Goal: Browse casually: Explore the website without a specific task or goal

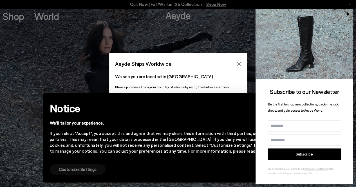
click at [85, 168] on button "Customize Settings" at bounding box center [78, 169] width 56 height 10
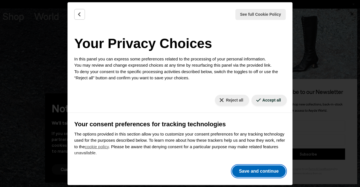
click at [247, 169] on button "Save and continue" at bounding box center [259, 172] width 54 height 12
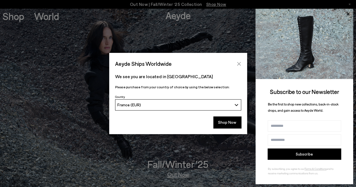
click at [240, 66] on icon "Close" at bounding box center [239, 64] width 4 height 4
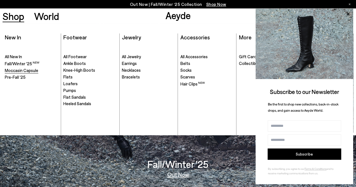
click at [17, 68] on span "Moccasin Capsule" at bounding box center [22, 70] width 34 height 5
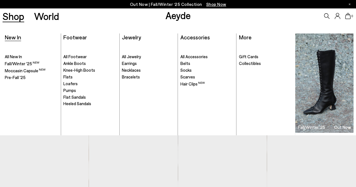
click at [17, 39] on span "New In" at bounding box center [13, 37] width 16 height 7
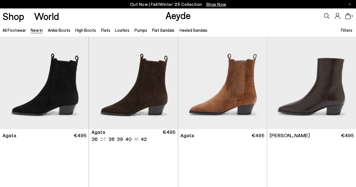
scroll to position [157, 0]
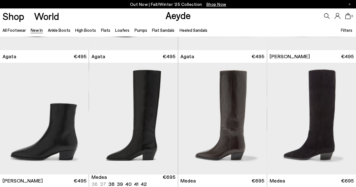
scroll to position [223, 0]
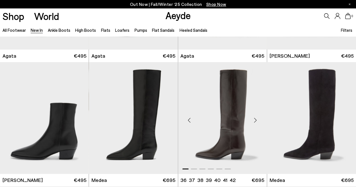
click at [256, 119] on div "Next slide" at bounding box center [255, 120] width 17 height 17
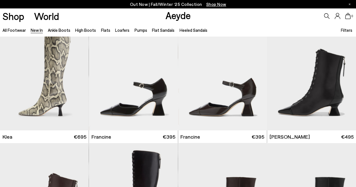
scroll to position [509, 0]
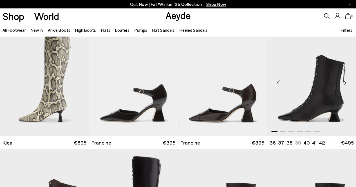
click at [345, 84] on div "Next slide" at bounding box center [345, 82] width 17 height 17
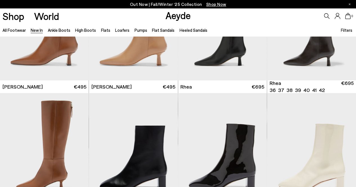
scroll to position [938, 0]
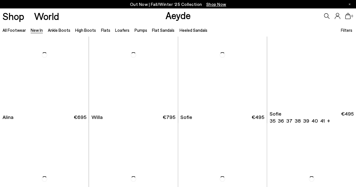
scroll to position [1530, 0]
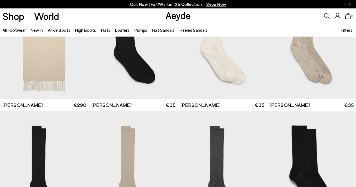
scroll to position [3395, 0]
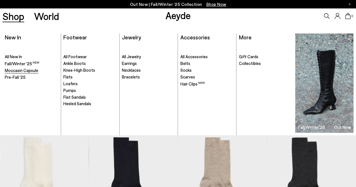
click at [22, 70] on span "Moccasin Capsule" at bounding box center [22, 70] width 34 height 5
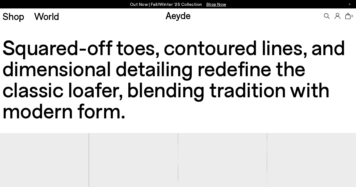
scroll to position [117, 0]
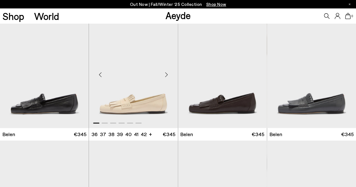
click at [167, 73] on div "Next slide" at bounding box center [166, 74] width 17 height 17
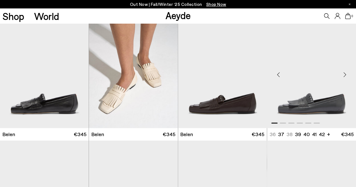
click at [346, 73] on div "Next slide" at bounding box center [345, 74] width 17 height 17
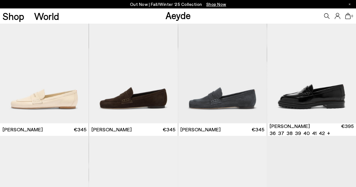
scroll to position [372, 0]
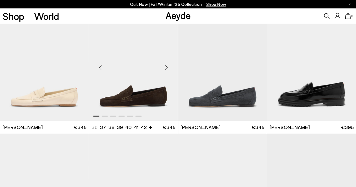
click at [169, 68] on div "Next slide" at bounding box center [166, 67] width 17 height 17
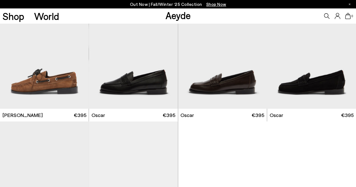
scroll to position [612, 0]
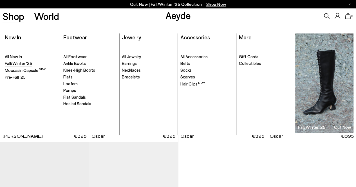
click at [24, 63] on span "Fall/Winter '25" at bounding box center [18, 63] width 27 height 5
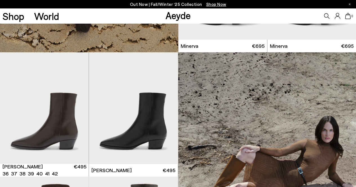
scroll to position [1076, 0]
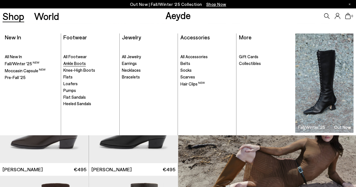
click at [82, 63] on span "Ankle Boots" at bounding box center [74, 63] width 23 height 5
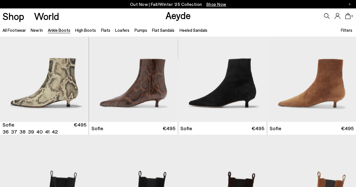
scroll to position [632, 0]
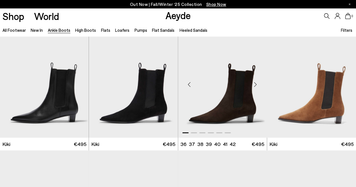
click at [257, 83] on div "Next slide" at bounding box center [255, 84] width 17 height 17
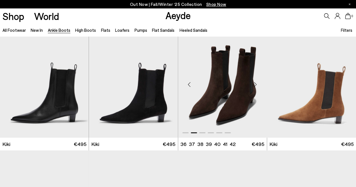
click at [257, 83] on div "Next slide" at bounding box center [255, 84] width 17 height 17
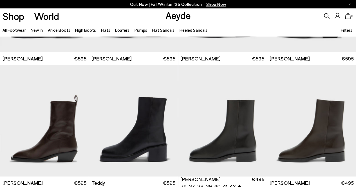
scroll to position [1594, 0]
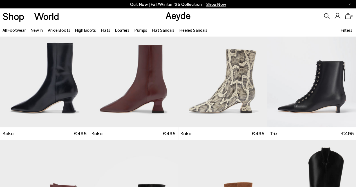
scroll to position [2381, 0]
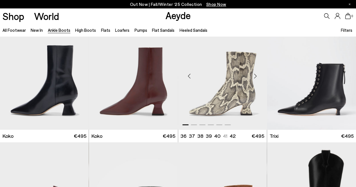
click at [256, 75] on div "Next slide" at bounding box center [255, 76] width 17 height 17
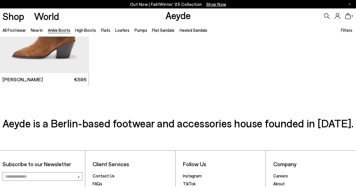
scroll to position [2754, 0]
